Goal: Use online tool/utility

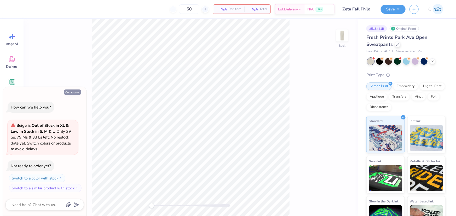
click at [76, 91] on button "Collapse" at bounding box center [72, 92] width 17 height 5
type textarea "x"
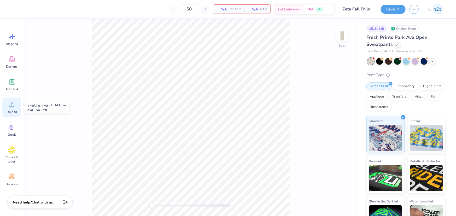
click at [9, 110] on div "Upload" at bounding box center [11, 108] width 19 height 20
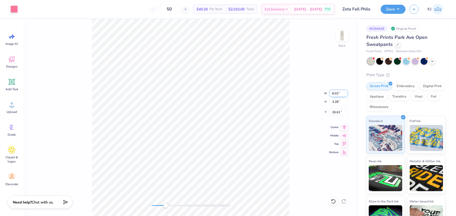
click at [334, 92] on input "8.02" at bounding box center [338, 93] width 19 height 7
type input "4.00"
type input "1.64"
type input "2.61"
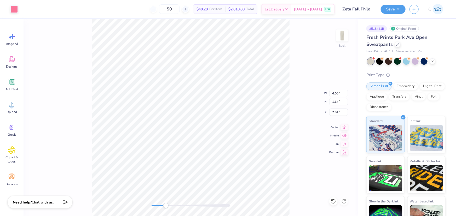
click at [303, 104] on div "Back W 4.00 4.00 " H 1.64 1.64 " Y 2.61 2.61 " Center Middle Top Bottom" at bounding box center [190, 117] width 334 height 197
click at [335, 112] on input "2.61" at bounding box center [338, 112] width 19 height 7
click at [335, 112] on input "4" at bounding box center [338, 112] width 19 height 7
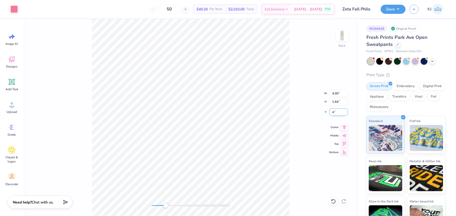
click at [333, 113] on input "4" at bounding box center [338, 112] width 19 height 7
type input "2"
click at [301, 123] on div "Back W 4.00 4.00 " H 1.64 1.64 " Y 2.00 2.00 " Center Middle Top Bottom" at bounding box center [190, 117] width 334 height 197
click at [402, 10] on button "Save" at bounding box center [392, 8] width 25 height 9
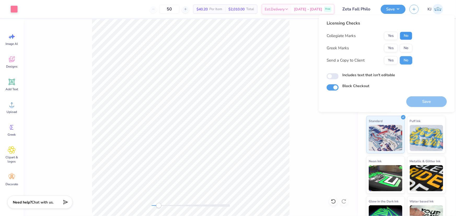
click at [406, 36] on button "No" at bounding box center [405, 36] width 13 height 8
click at [405, 46] on button "No" at bounding box center [405, 48] width 13 height 8
click at [421, 100] on button "Save" at bounding box center [426, 101] width 40 height 11
